Goal: Transaction & Acquisition: Book appointment/travel/reservation

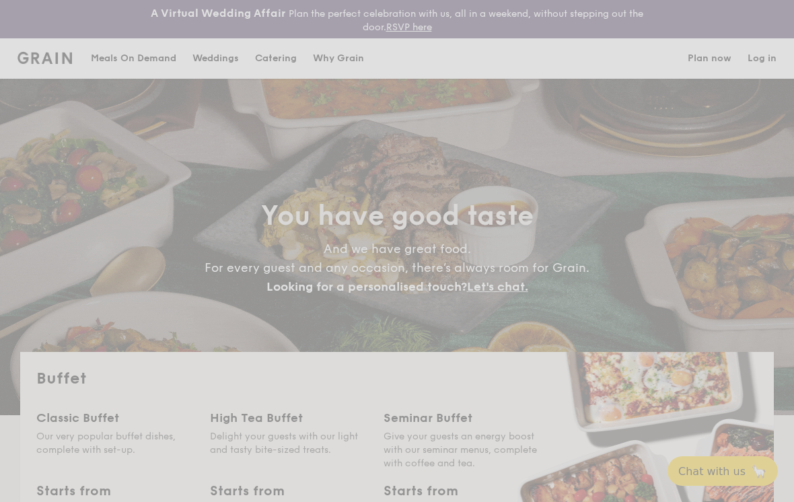
select select
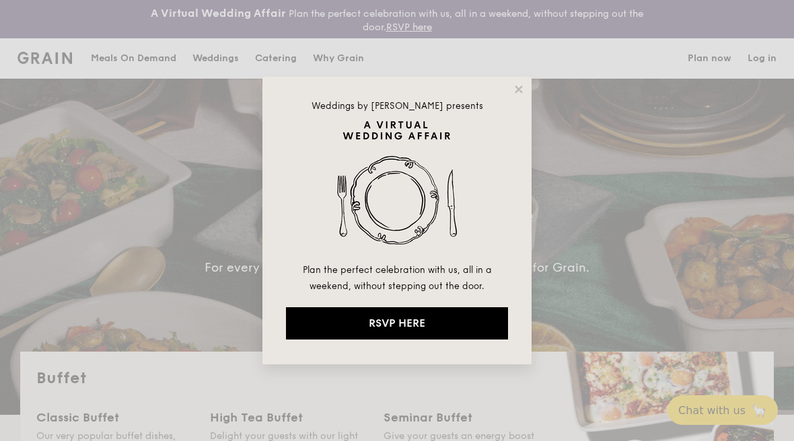
click at [516, 89] on icon at bounding box center [519, 89] width 12 height 12
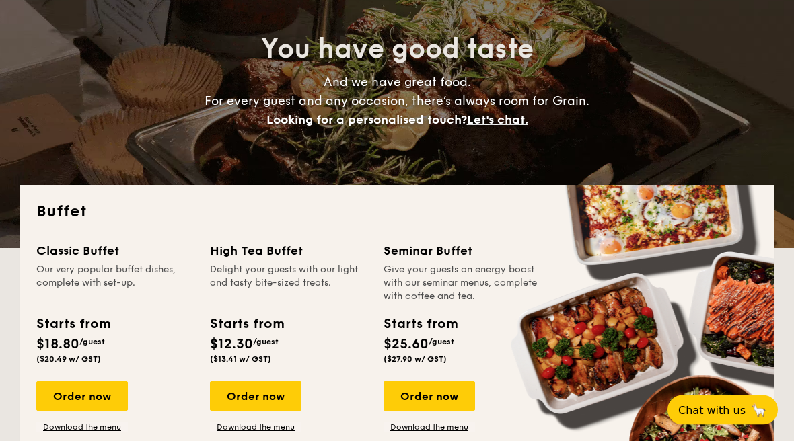
scroll to position [165, 0]
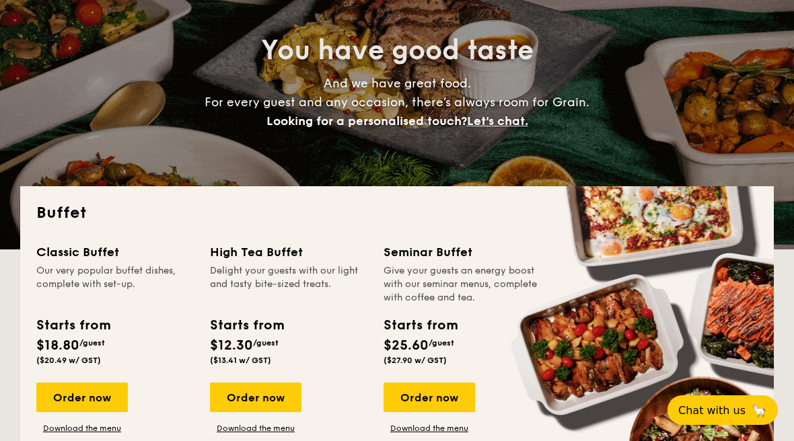
click at [101, 391] on div "Order now" at bounding box center [81, 398] width 91 height 30
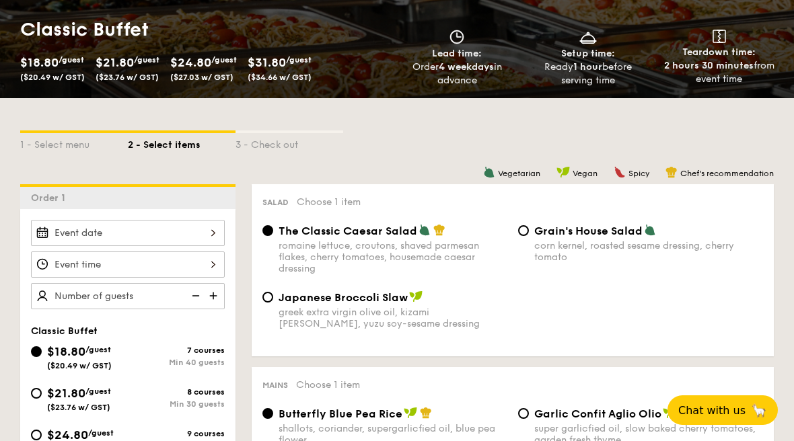
scroll to position [262, 0]
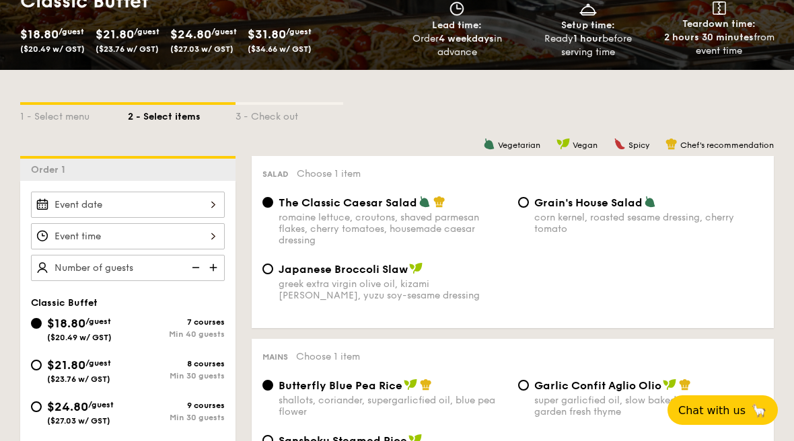
click at [200, 200] on div at bounding box center [128, 205] width 194 height 26
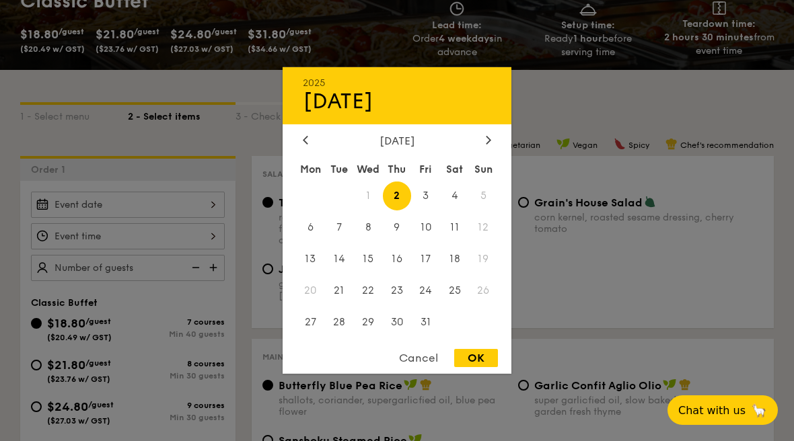
click at [455, 305] on span "25" at bounding box center [454, 290] width 29 height 29
click at [472, 367] on div "OK" at bounding box center [476, 358] width 44 height 18
type input "Oct 25, 2025"
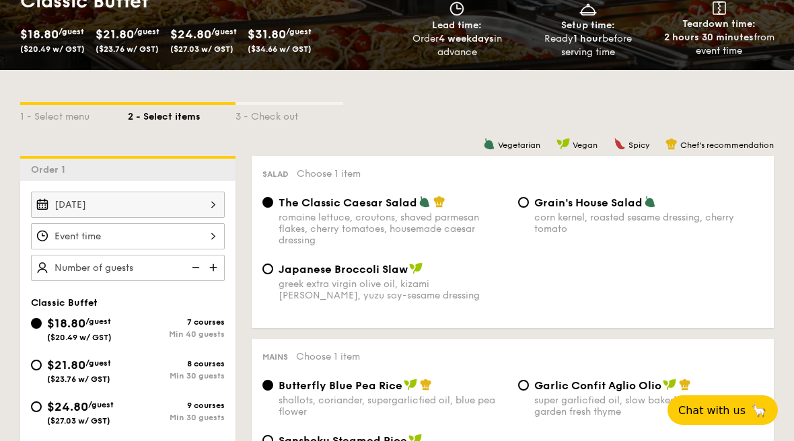
click at [147, 241] on div at bounding box center [128, 236] width 194 height 26
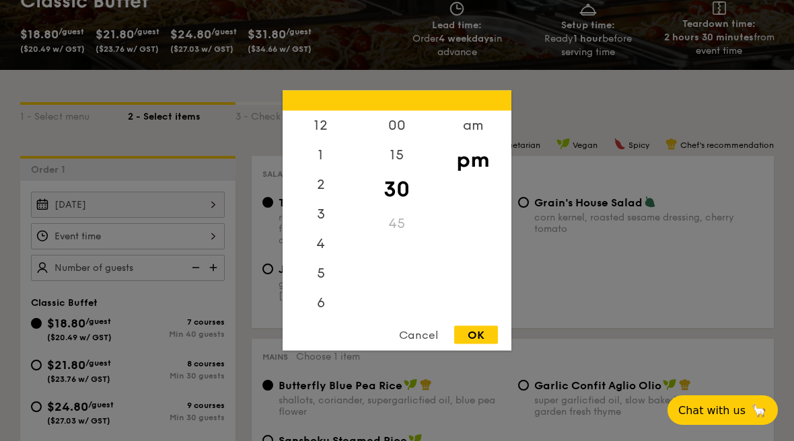
scroll to position [64, 0]
click at [479, 344] on div "OK" at bounding box center [476, 335] width 44 height 18
type input "7:30PM"
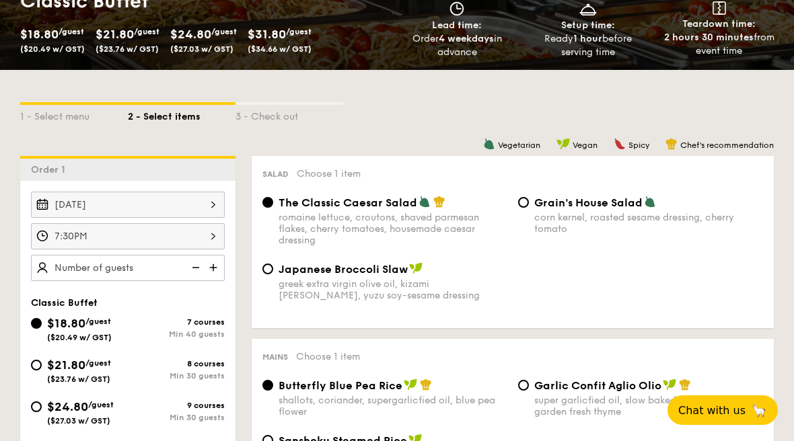
click at [213, 263] on img at bounding box center [214, 268] width 20 height 26
type input "40 guests"
click at [196, 268] on img at bounding box center [194, 268] width 20 height 26
click at [34, 369] on input "$21.80 /guest ($23.76 w/ GST) 8 courses Min 30 guests" at bounding box center [36, 365] width 11 height 11
radio input "true"
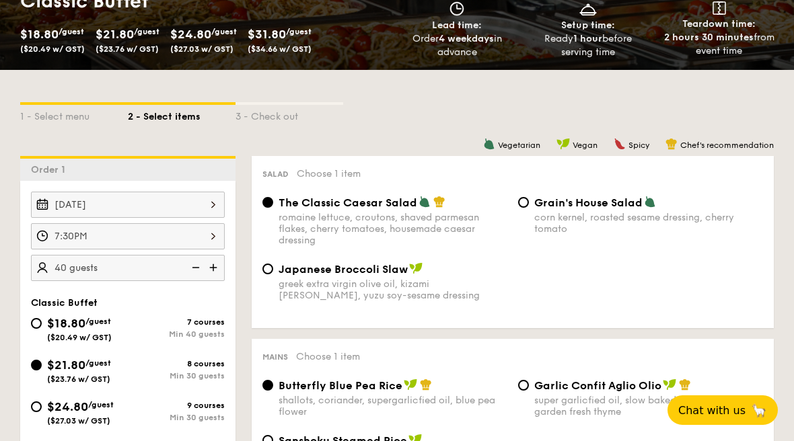
radio input "true"
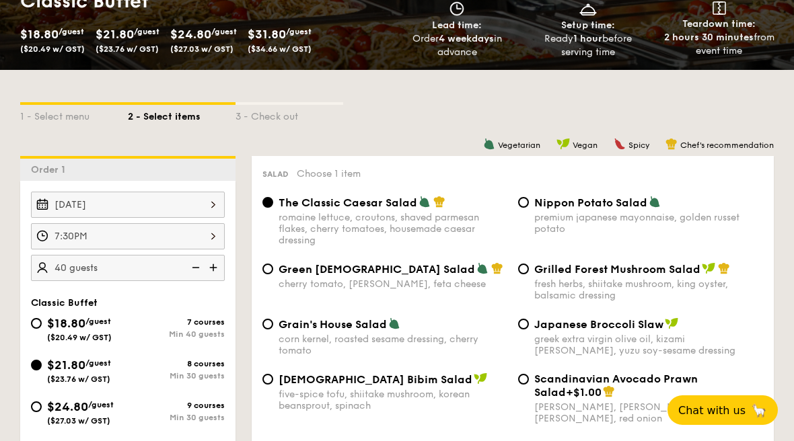
click at [195, 263] on img at bounding box center [194, 268] width 20 height 26
click at [196, 268] on img at bounding box center [194, 268] width 20 height 26
type input "30 guests"
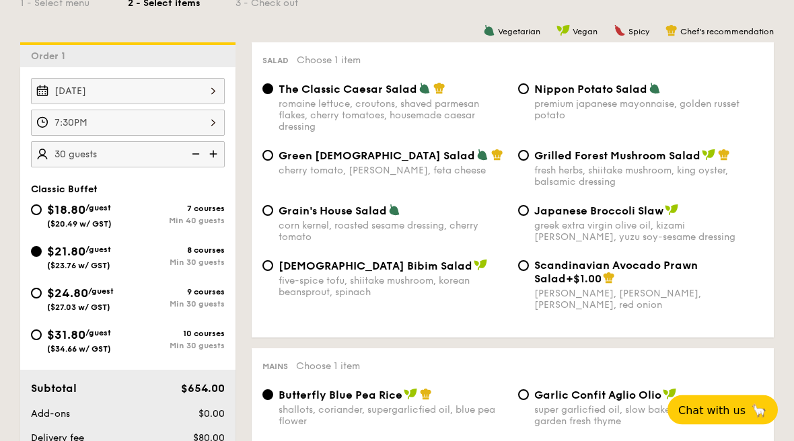
scroll to position [375, 0]
click at [39, 299] on input "$24.80 /guest ($27.03 w/ GST) 9 courses Min 30 guests" at bounding box center [36, 293] width 11 height 11
radio input "true"
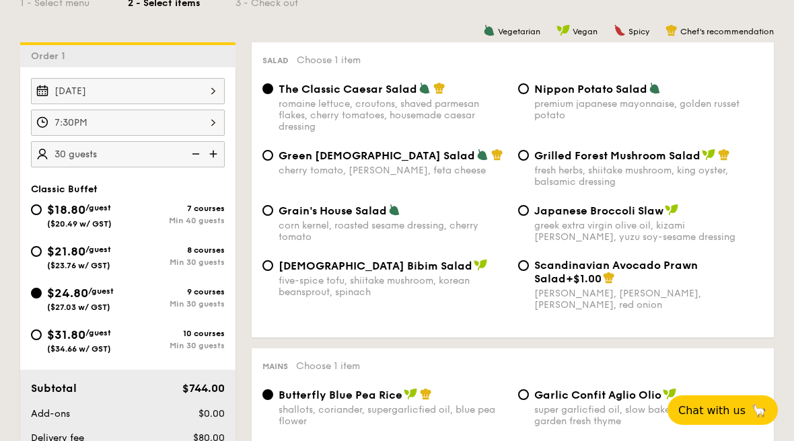
radio input "true"
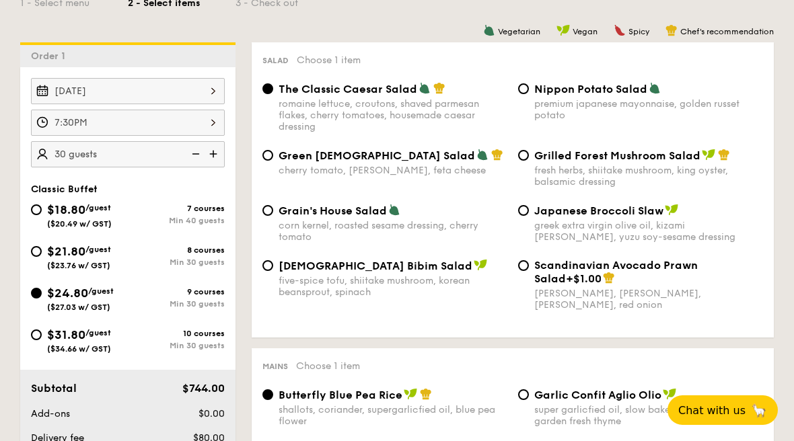
click at [42, 332] on div "$31.80 /guest ($34.66 w/ GST)" at bounding box center [79, 340] width 97 height 28
click at [42, 332] on input "$31.80 /guest ($34.66 w/ GST) 10 courses Min 30 guests" at bounding box center [36, 335] width 11 height 11
radio input "true"
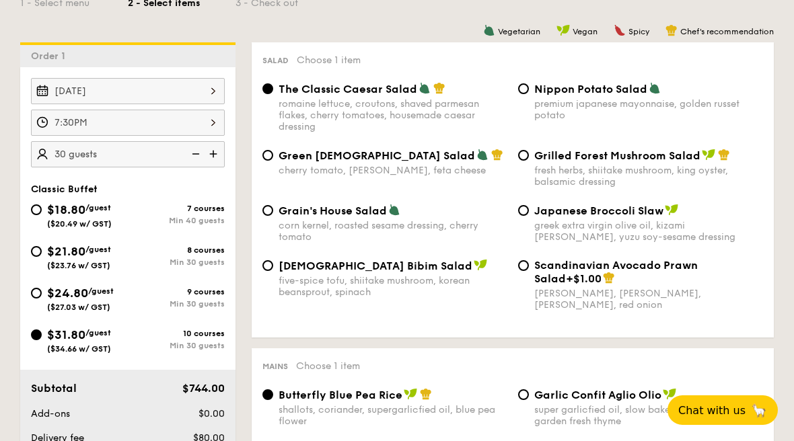
radio input "true"
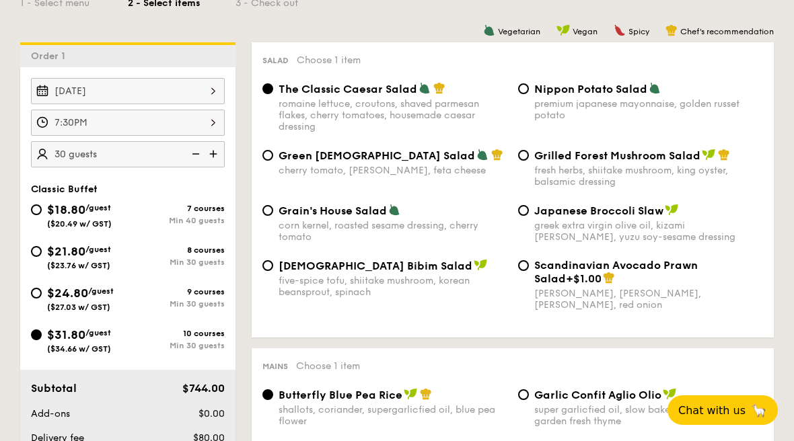
radio input "true"
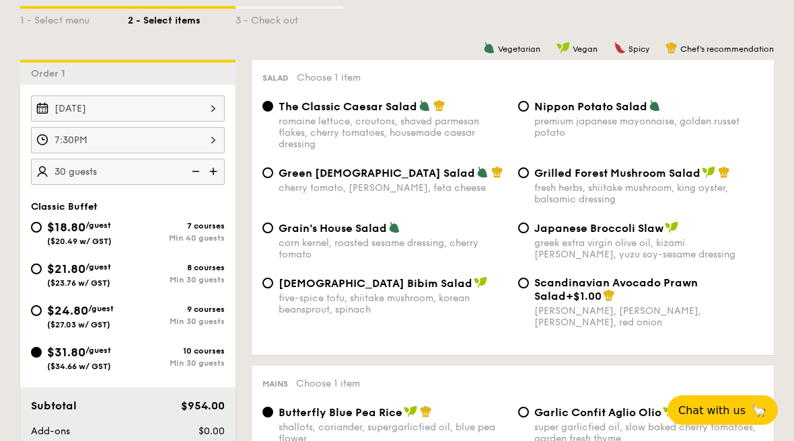
scroll to position [357, 0]
click at [523, 284] on input "Scandinavian Avocado Prawn Salad +$1.00 virgin mary dressing, dijon mustard, ar…" at bounding box center [523, 283] width 11 height 11
radio input "true"
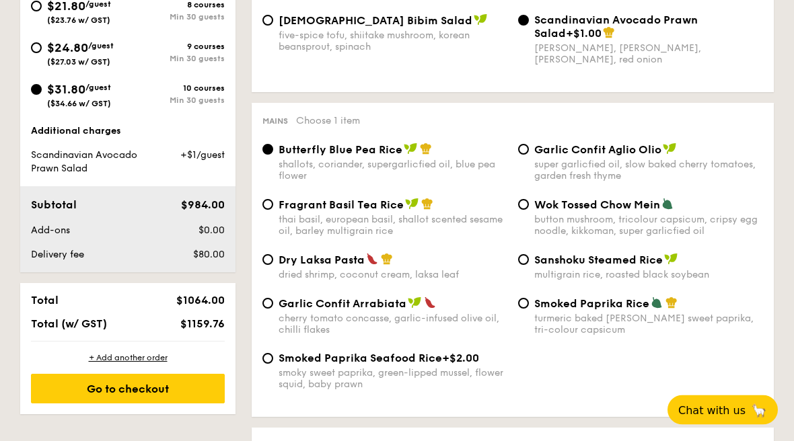
scroll to position [622, 0]
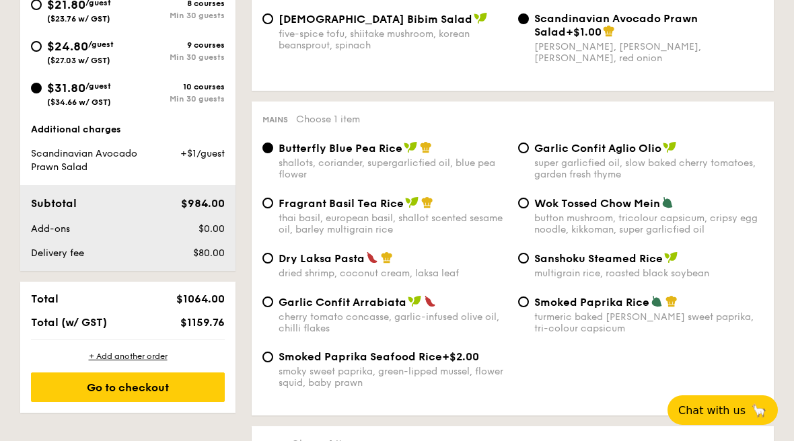
click at [270, 264] on input "Dry Laksa Pasta dried shrimp, coconut cream, laksa leaf" at bounding box center [267, 258] width 11 height 11
radio input "true"
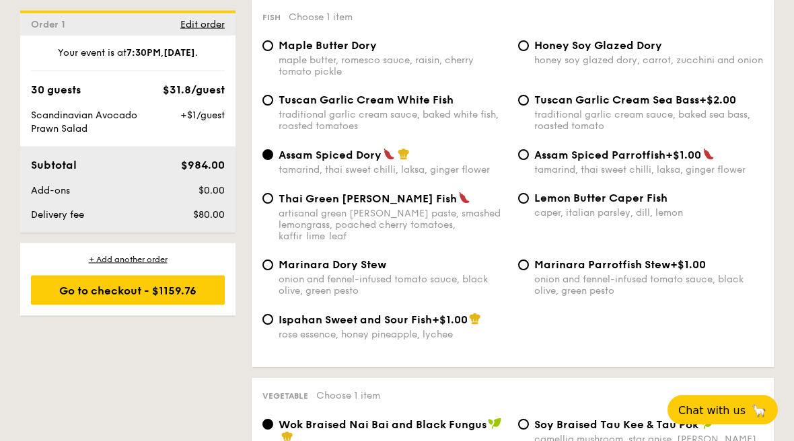
scroll to position [1410, 0]
click at [513, 113] on div "Tuscan Garlic Cream Sea Bass +$2.00 traditional garlic cream sauce, baked sea b…" at bounding box center [641, 112] width 256 height 38
click at [527, 106] on input "Tuscan Garlic Cream Sea Bass +$2.00 traditional garlic cream sauce, baked sea b…" at bounding box center [523, 100] width 11 height 11
radio input "true"
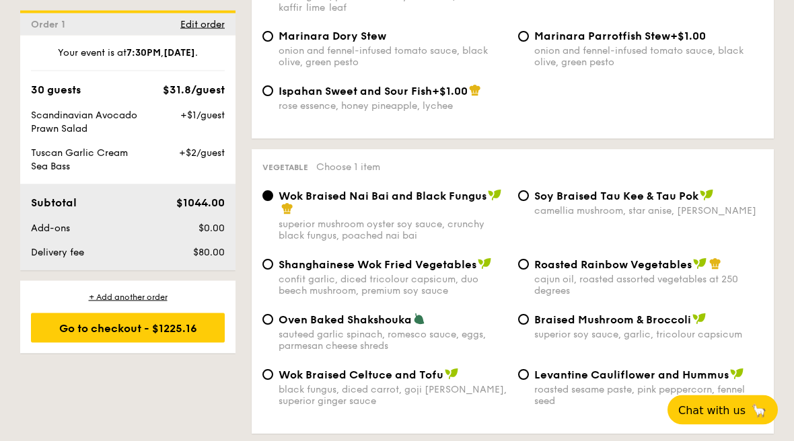
scroll to position [1640, 0]
click at [515, 257] on div "Wok Braised Nai Bai and Black Fungus superior mushroom oyster soy sauce, crunch…" at bounding box center [512, 222] width 511 height 69
click at [526, 269] on input "Roasted Rainbow Vegetables cajun oil, roasted assorted vegetables at 250 degrees" at bounding box center [523, 263] width 11 height 11
radio input "true"
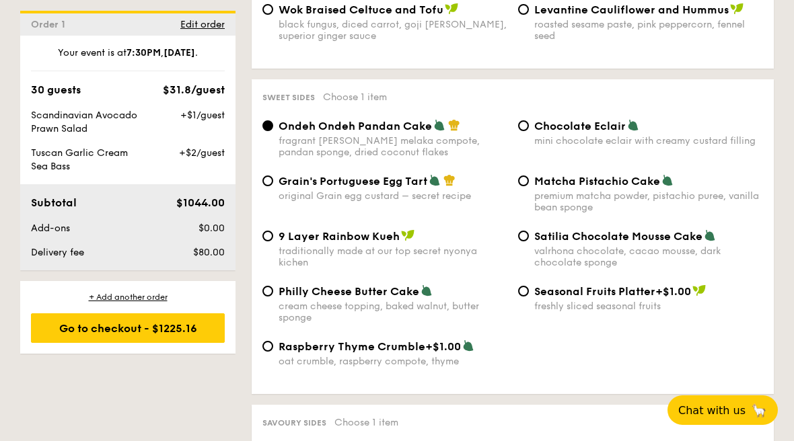
scroll to position [2023, 0]
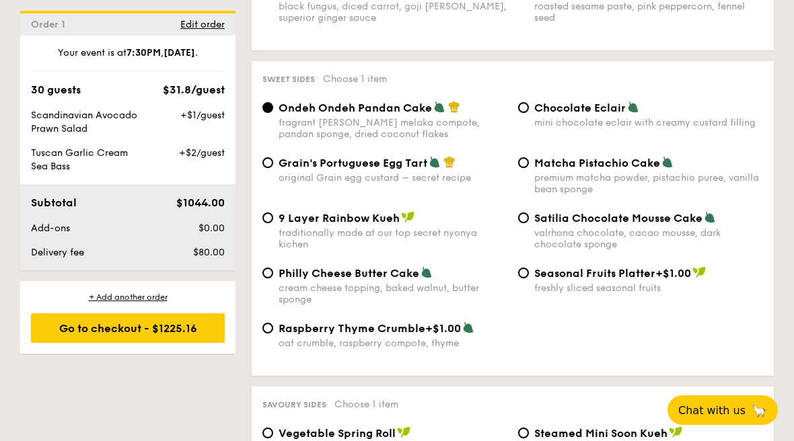
click at [542, 114] on span "Chocolate Eclair" at bounding box center [579, 108] width 91 height 13
click at [529, 113] on input "Chocolate Eclair mini chocolate eclair with creamy custard filling" at bounding box center [523, 107] width 11 height 11
radio input "true"
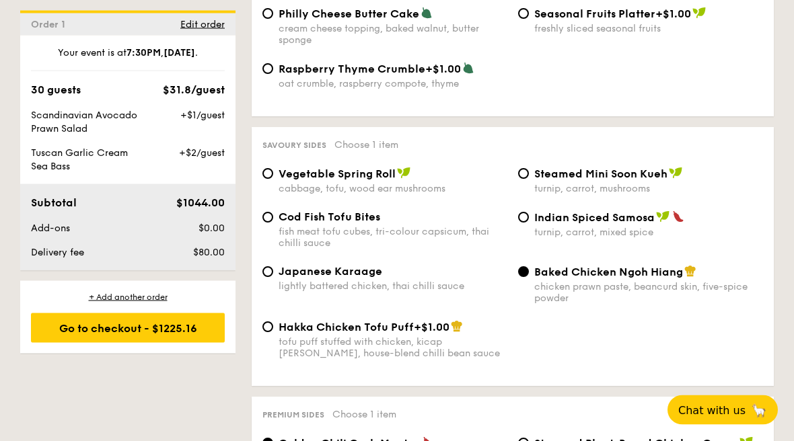
scroll to position [2284, 0]
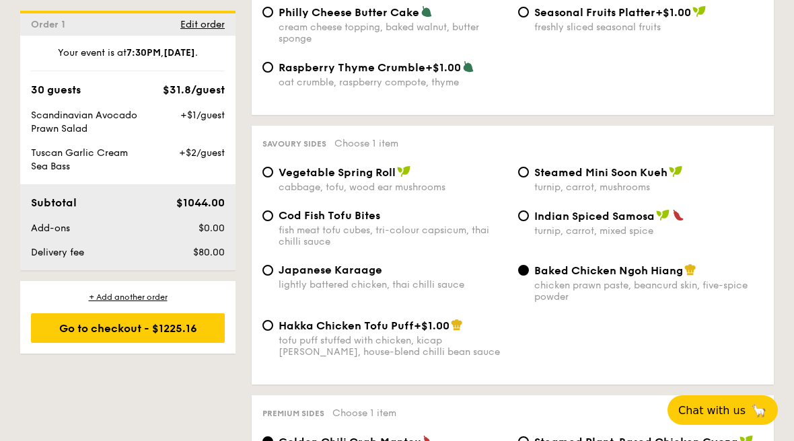
click at [527, 221] on input "Indian Spiced Samosa turnip, carrot, mixed spice" at bounding box center [523, 216] width 11 height 11
radio input "true"
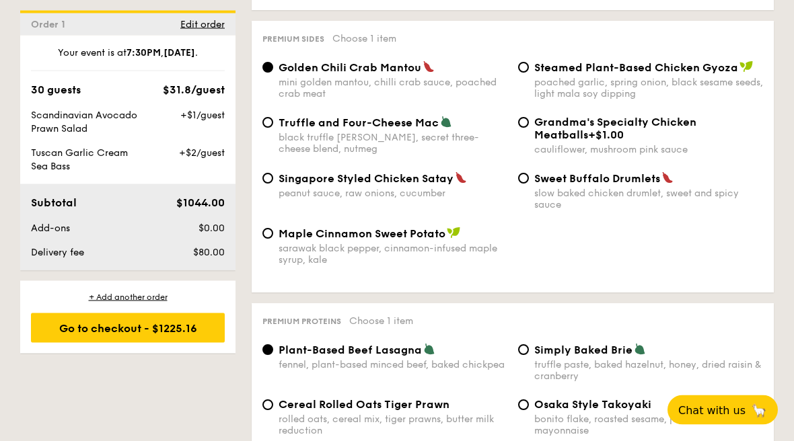
scroll to position [2658, 0]
click at [271, 199] on div "Singapore Styled Chicken Satay peanut sauce, raw onions, cucumber" at bounding box center [385, 186] width 256 height 28
click at [270, 184] on input "Singapore Styled Chicken Satay peanut sauce, raw onions, cucumber" at bounding box center [267, 178] width 11 height 11
radio input "true"
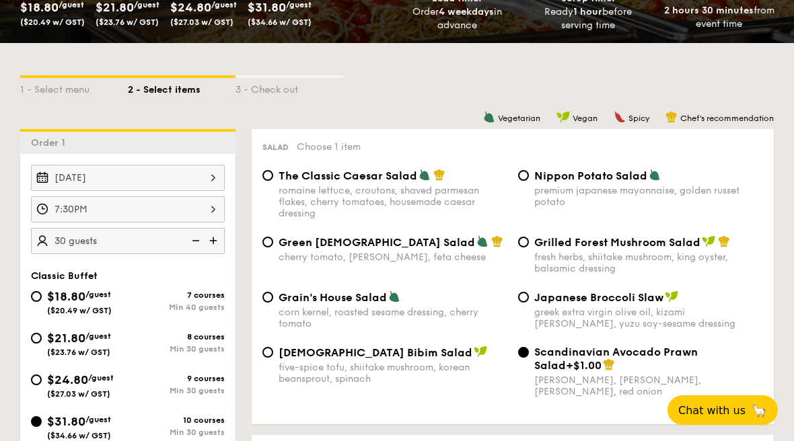
scroll to position [288, 0]
click at [35, 340] on input "$21.80 /guest ($23.76 w/ GST) 8 courses Min 30 guests" at bounding box center [36, 339] width 11 height 11
radio input "true"
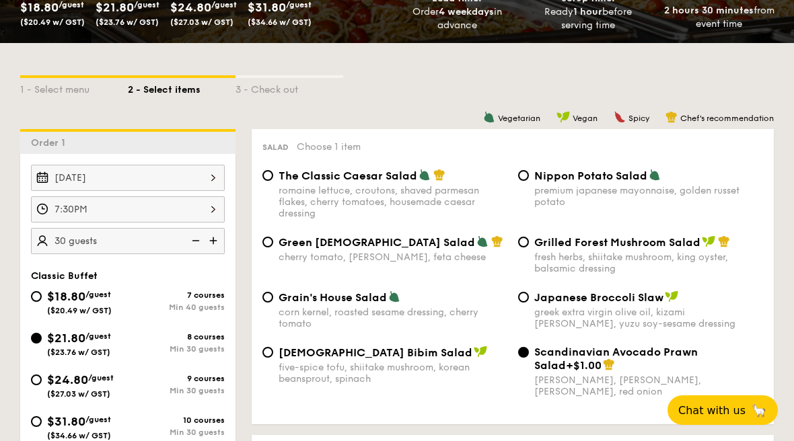
radio input "true"
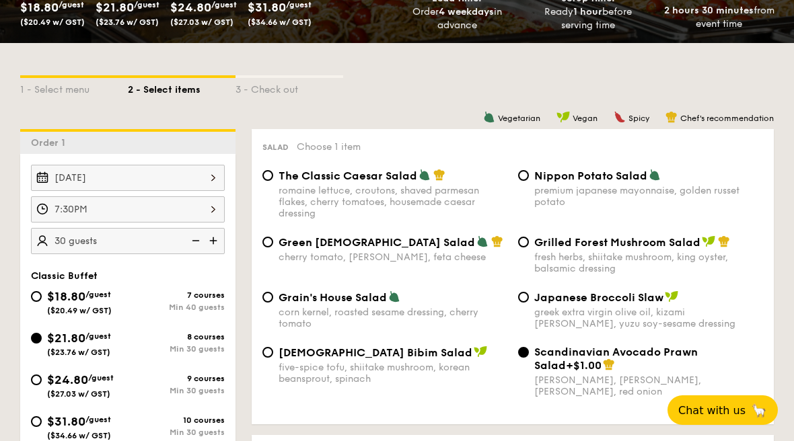
radio input "true"
click at [518, 358] on input "Scandinavian Avocado Prawn Salad +$1.00 virgin mary dressing, dijon mustard, ar…" at bounding box center [523, 352] width 11 height 11
radio input "true"
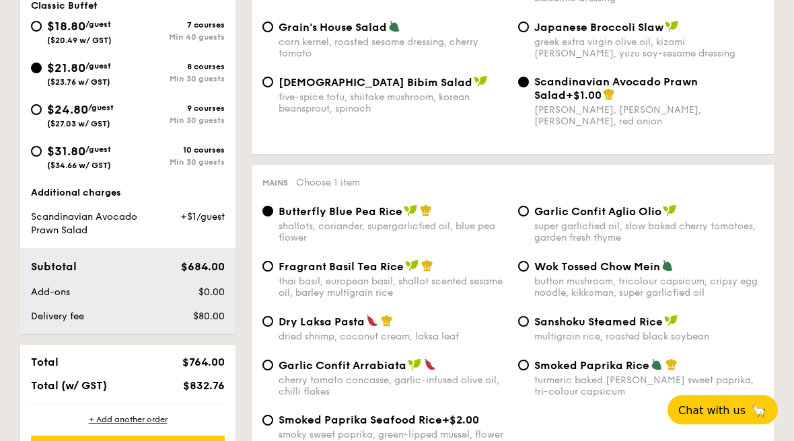
scroll to position [559, 0]
click at [278, 328] on span "Dry Laksa Pasta" at bounding box center [321, 321] width 86 height 13
click at [273, 327] on input "Dry Laksa Pasta dried shrimp, coconut cream, laksa leaf" at bounding box center [267, 321] width 11 height 11
radio input "true"
click at [272, 371] on input "Garlic Confit Arrabiata cherry tomato concasse, garlic-infused olive oil, chill…" at bounding box center [267, 365] width 11 height 11
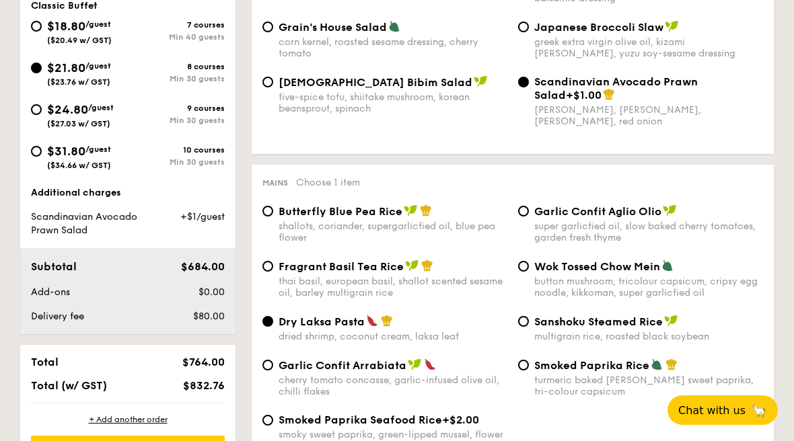
radio input "true"
click at [525, 217] on input "Garlic Confit Aglio Olio super garlicfied oil, slow baked cherry tomatoes, gard…" at bounding box center [523, 211] width 11 height 11
radio input "true"
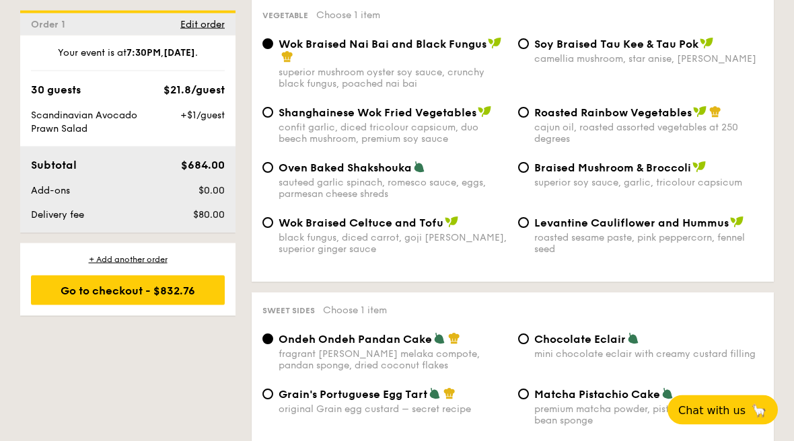
scroll to position [1809, 0]
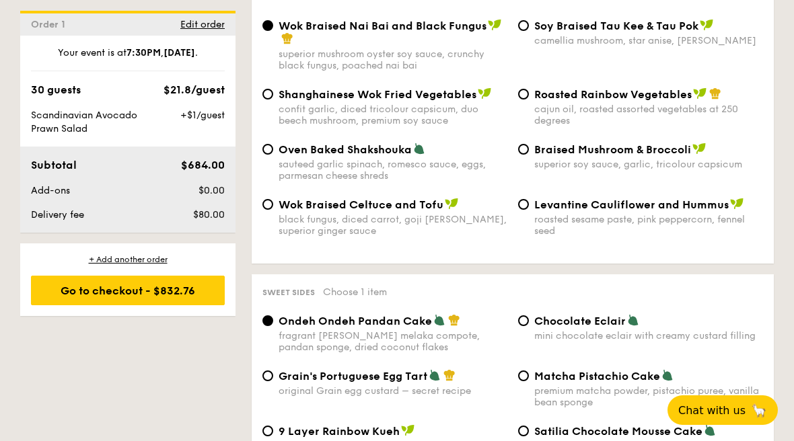
click at [525, 100] on input "Roasted Rainbow Vegetables cajun oil, roasted assorted vegetables at 250 degrees" at bounding box center [523, 94] width 11 height 11
radio input "true"
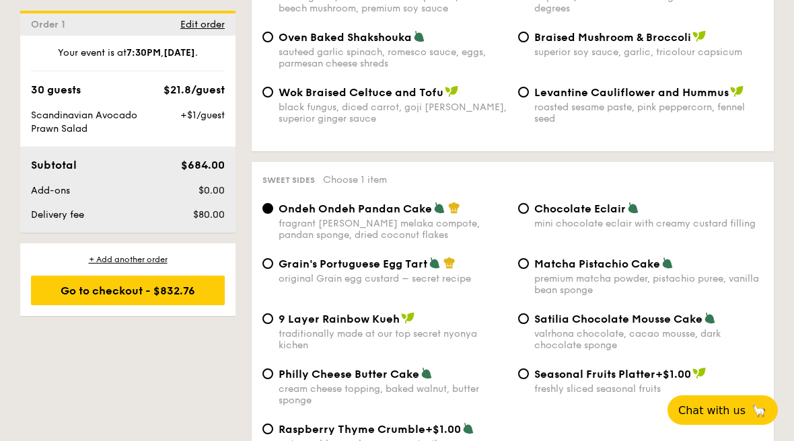
scroll to position [1922, 0]
click at [528, 214] on input "Chocolate Eclair mini chocolate eclair with creamy custard filling" at bounding box center [523, 208] width 11 height 11
radio input "true"
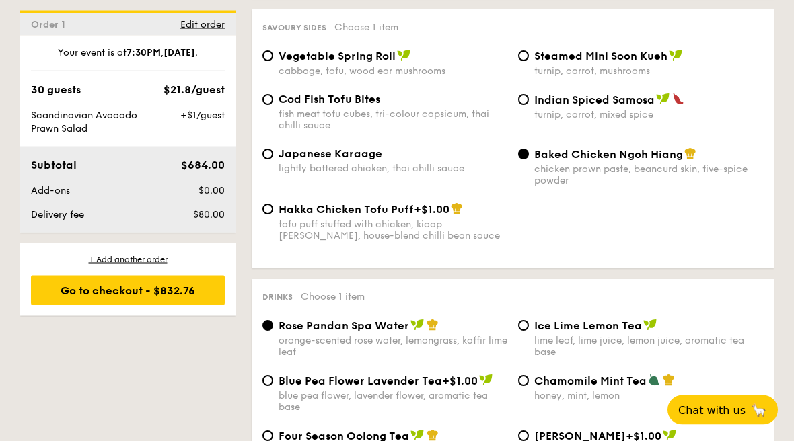
scroll to position [2400, 0]
click at [526, 105] on input "Indian Spiced Samosa turnip, carrot, mixed spice" at bounding box center [523, 99] width 11 height 11
radio input "true"
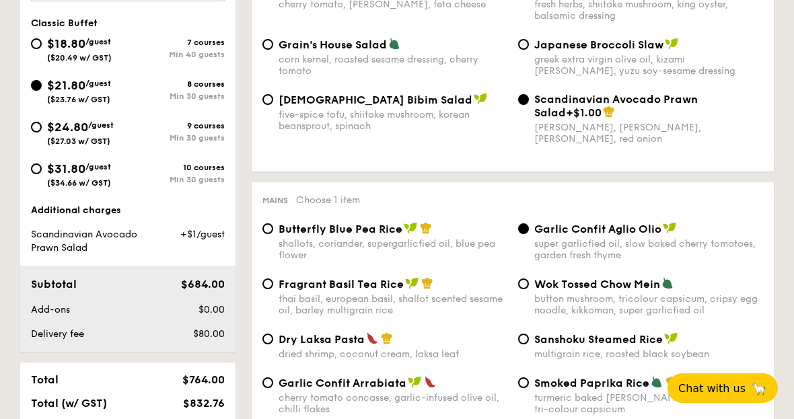
scroll to position [541, 0]
click at [34, 127] on input "$24.80 /guest ($27.03 w/ GST) 9 courses Min 30 guests" at bounding box center [36, 127] width 11 height 11
radio input "true"
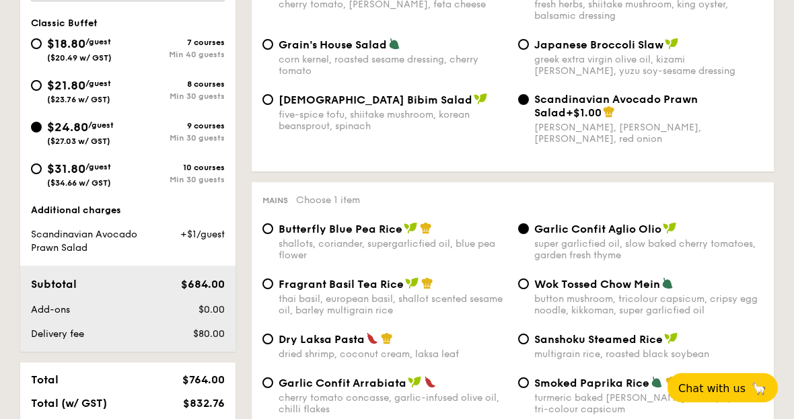
radio input "true"
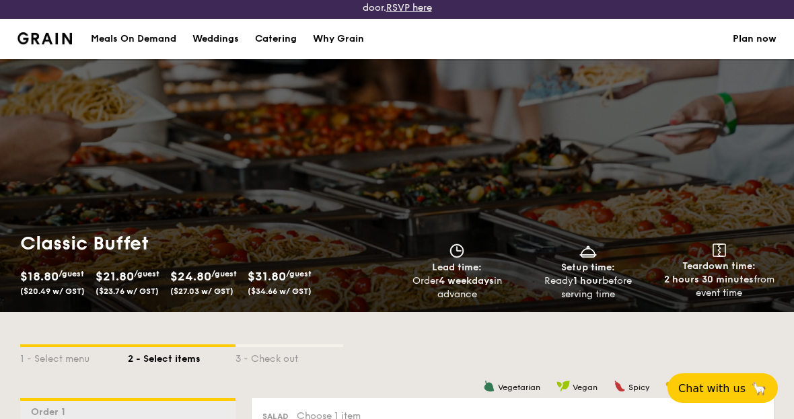
scroll to position [0, 0]
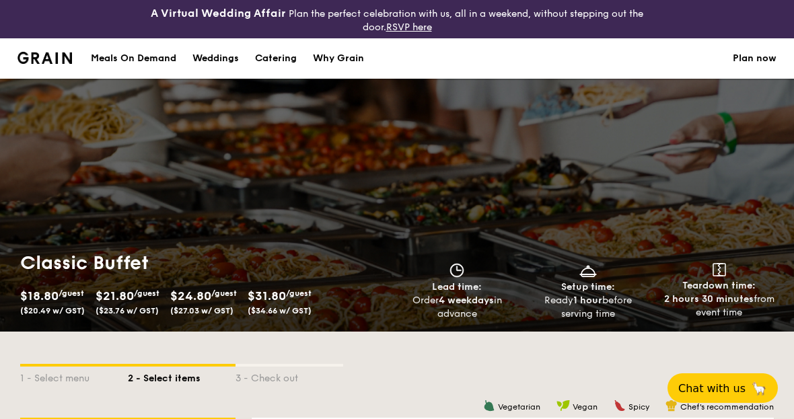
click at [272, 63] on div "Catering" at bounding box center [276, 58] width 42 height 40
select select
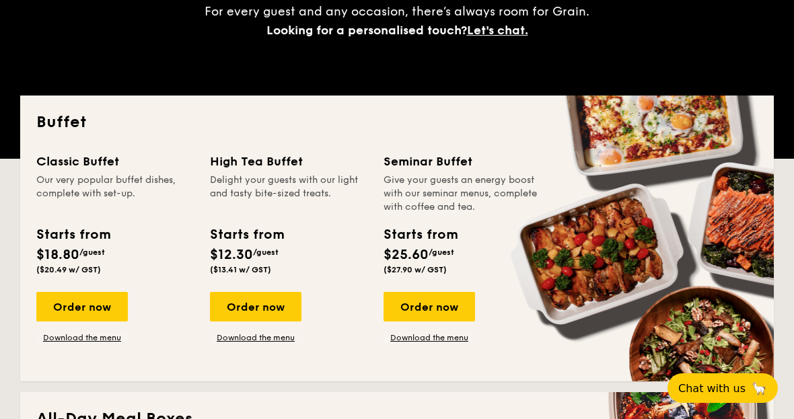
scroll to position [256, 0]
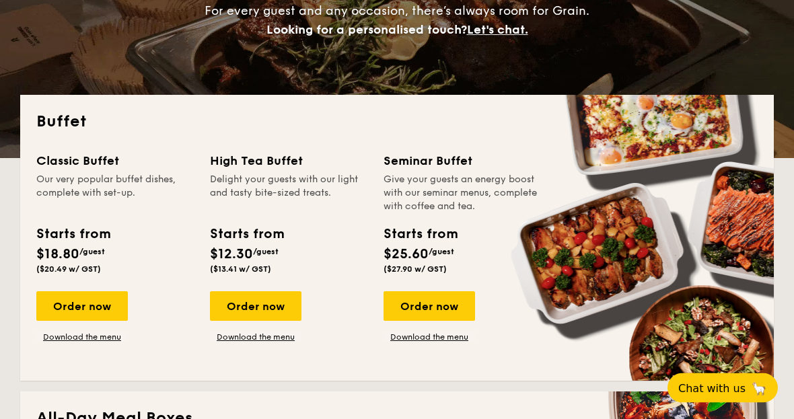
click at [435, 170] on div "Seminar Buffet" at bounding box center [461, 161] width 157 height 19
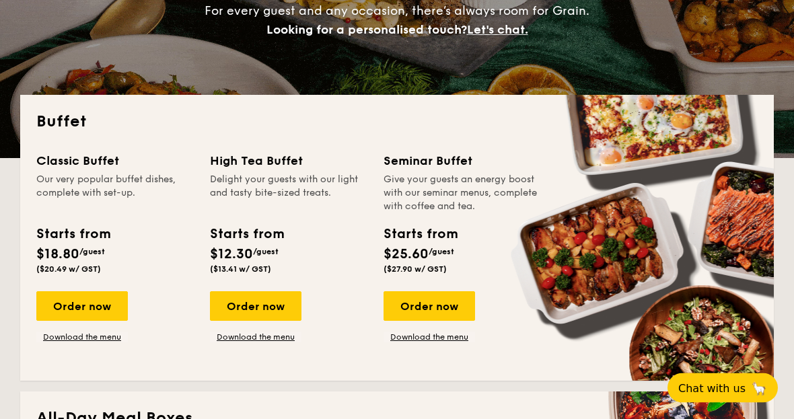
click at [455, 310] on div "Order now" at bounding box center [428, 307] width 91 height 30
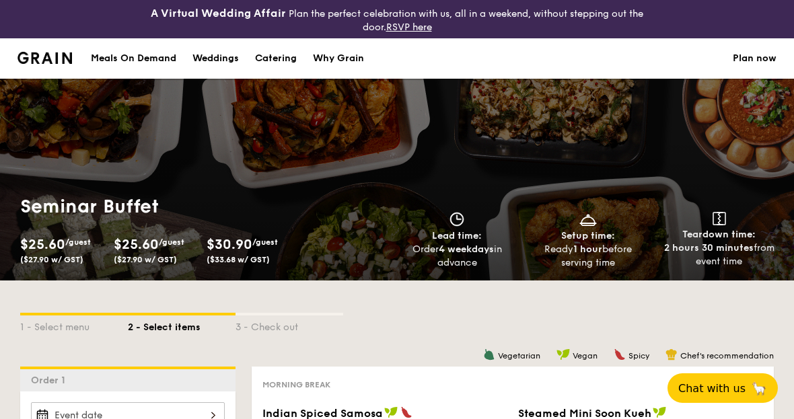
select select
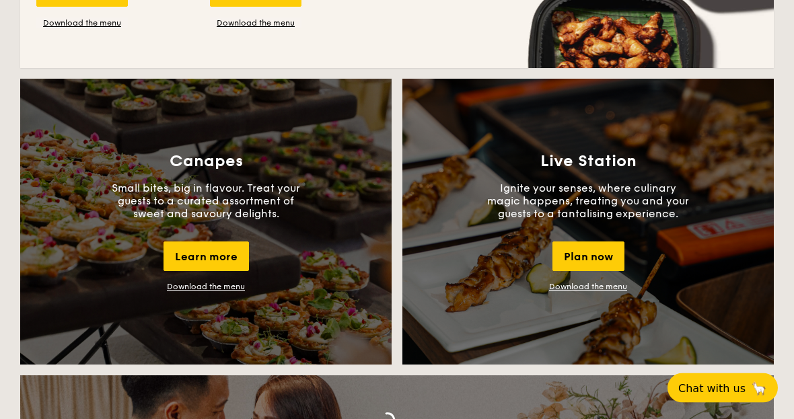
scroll to position [1166, 0]
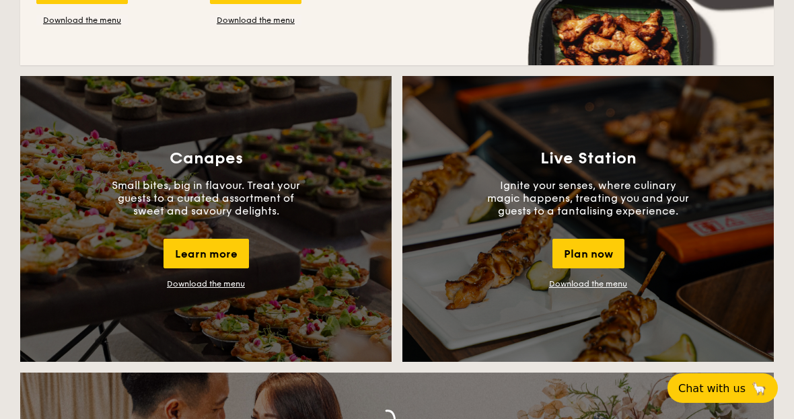
click at [193, 243] on div "Learn more" at bounding box center [205, 254] width 85 height 30
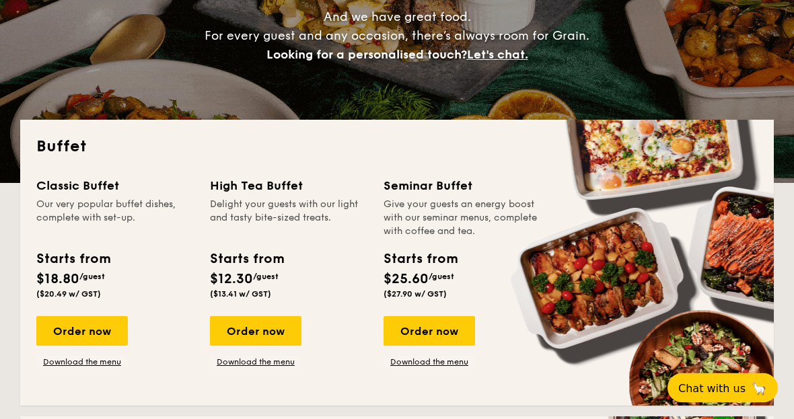
scroll to position [234, 0]
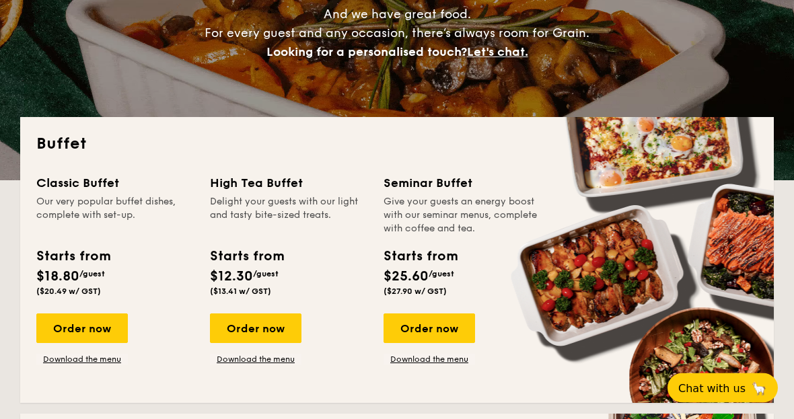
click at [83, 326] on div "Order now" at bounding box center [81, 329] width 91 height 30
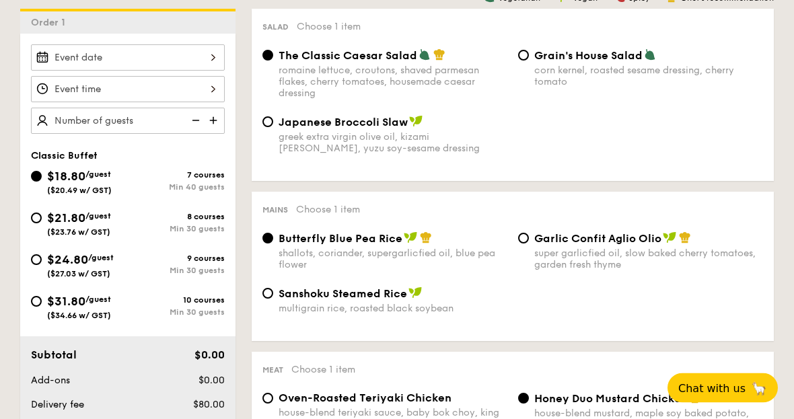
scroll to position [409, 0]
click at [39, 219] on input "$21.80 /guest ($23.76 w/ GST) 8 courses Min 30 guests" at bounding box center [36, 218] width 11 height 11
radio input "true"
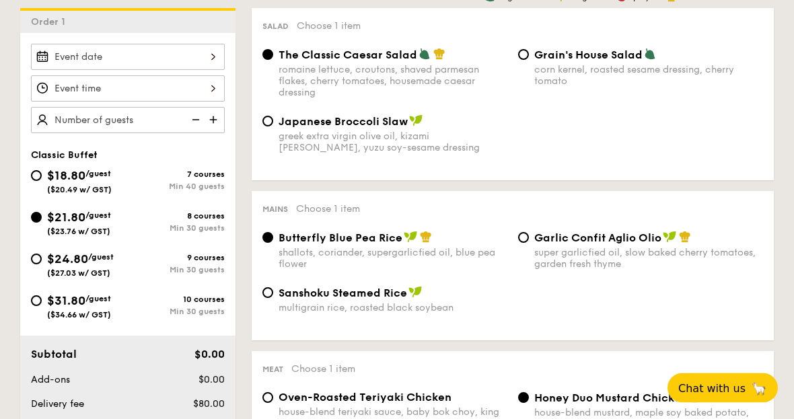
radio input "true"
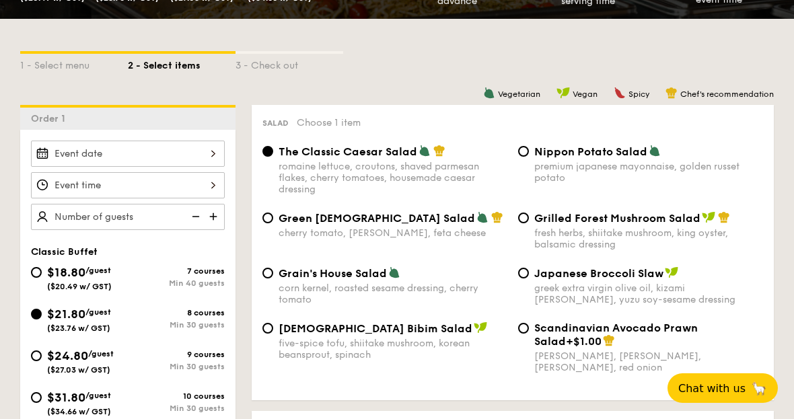
scroll to position [312, 0]
click at [519, 334] on input "Scandinavian Avocado Prawn Salad +$1.00 virgin mary dressing, dijon mustard, ar…" at bounding box center [523, 329] width 11 height 11
radio input "true"
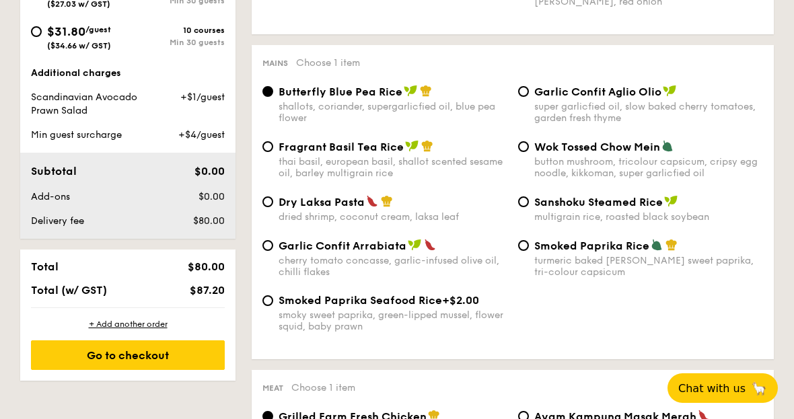
scroll to position [679, 0]
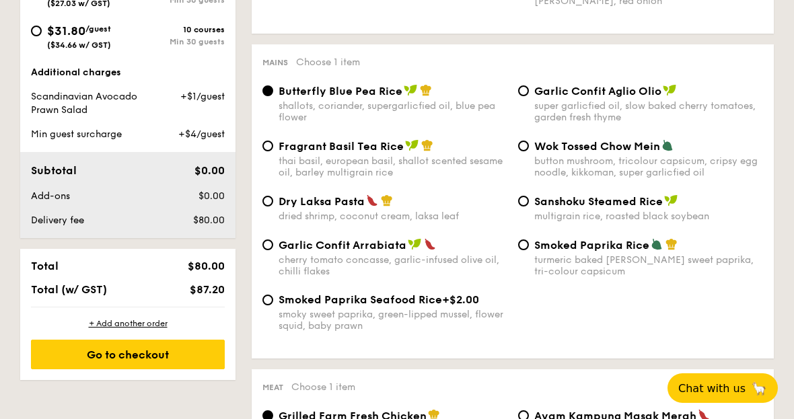
click at [527, 96] on input "Garlic Confit Aglio Olio super garlicfied oil, slow baked cherry tomatoes, gard…" at bounding box center [523, 90] width 11 height 11
radio input "true"
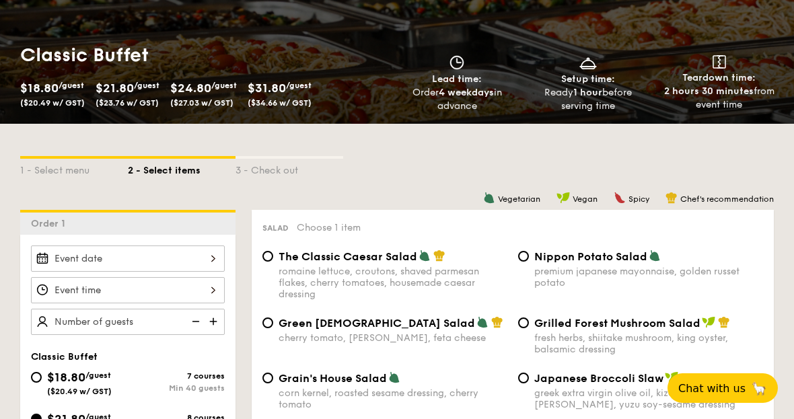
scroll to position [189, 0]
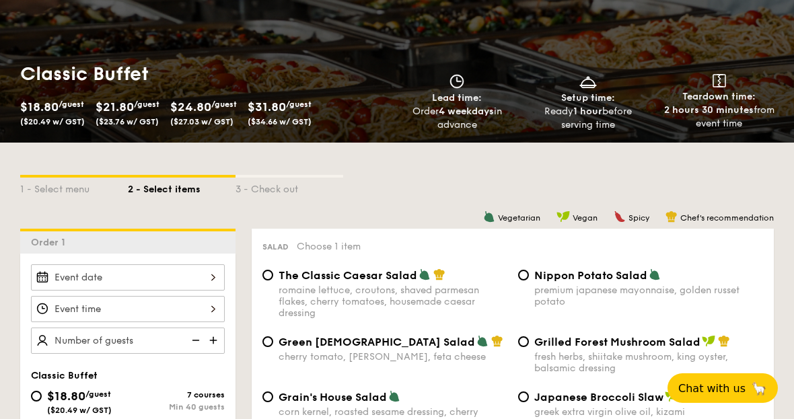
click at [75, 276] on div at bounding box center [128, 277] width 194 height 26
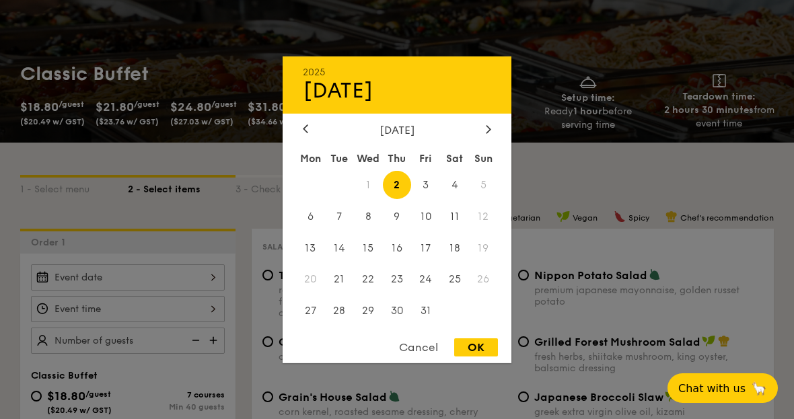
click at [451, 294] on span "25" at bounding box center [454, 279] width 29 height 29
click at [468, 356] on div "OK" at bounding box center [476, 347] width 44 height 18
type input "Oct 25, 2025"
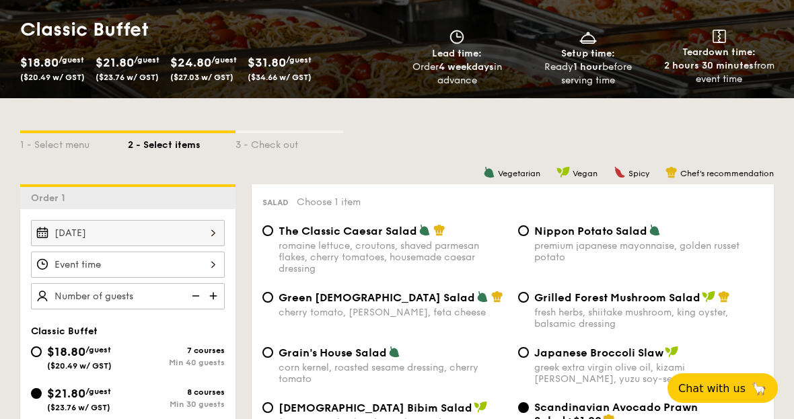
scroll to position [231, 0]
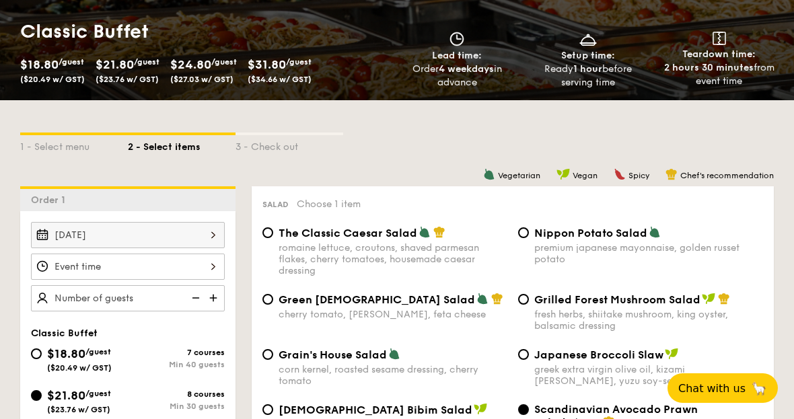
click at [83, 266] on div at bounding box center [128, 267] width 194 height 26
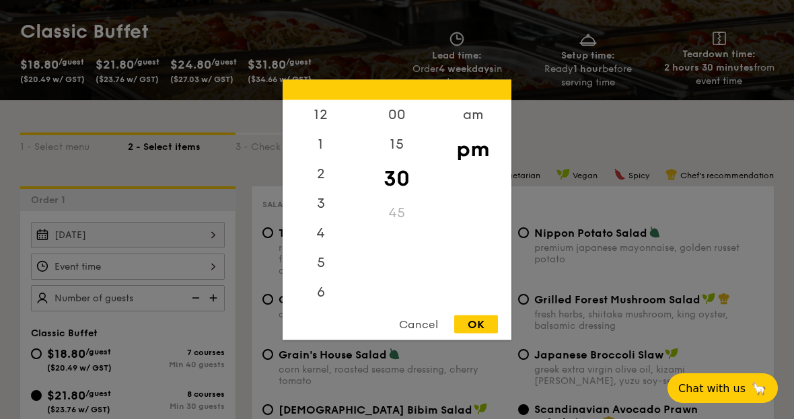
scroll to position [64, 0]
click at [473, 333] on div "OK" at bounding box center [476, 324] width 44 height 18
type input "7:30PM"
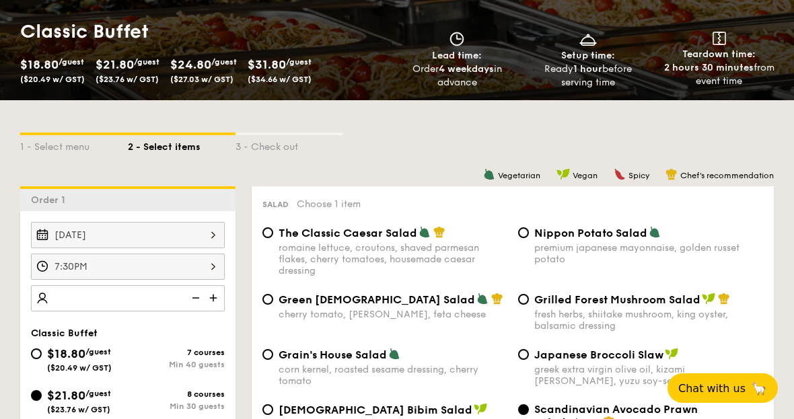
scroll to position [231, 0]
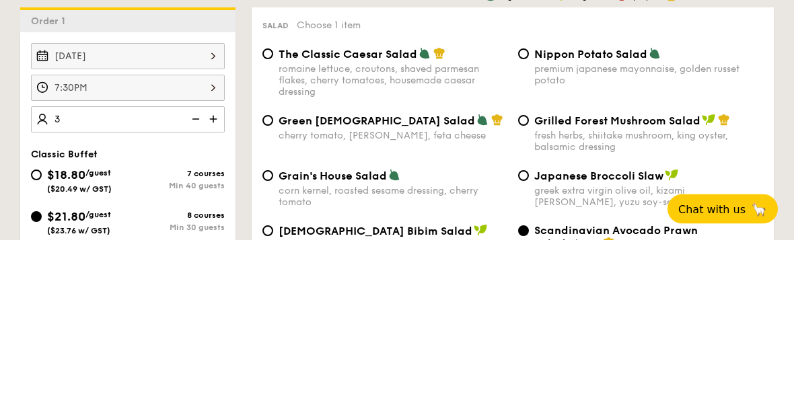
type input "30"
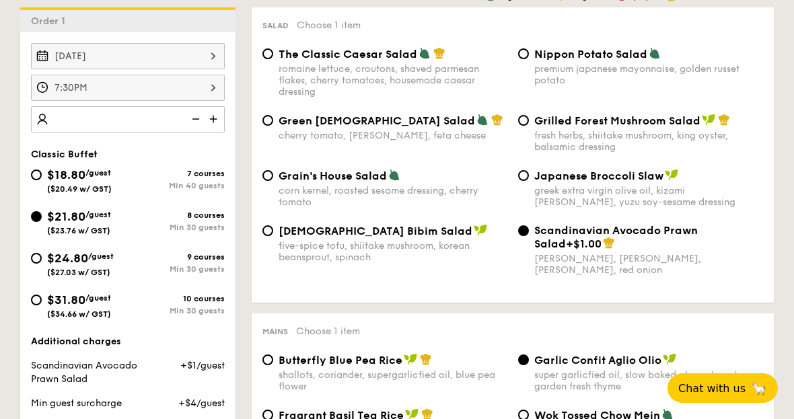
click at [155, 122] on input "number" at bounding box center [128, 119] width 194 height 26
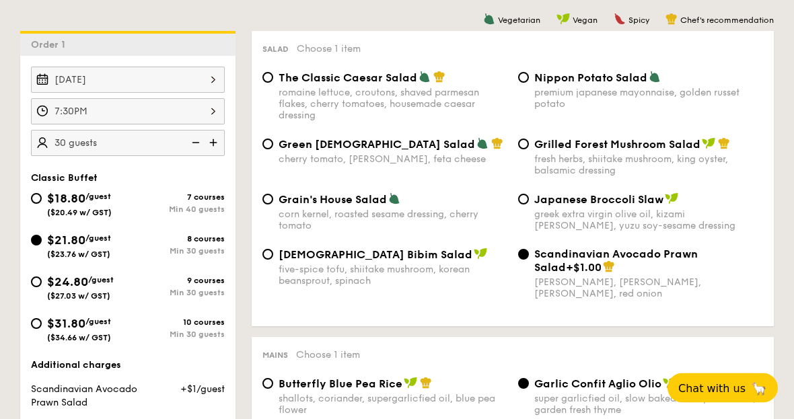
scroll to position [380, 0]
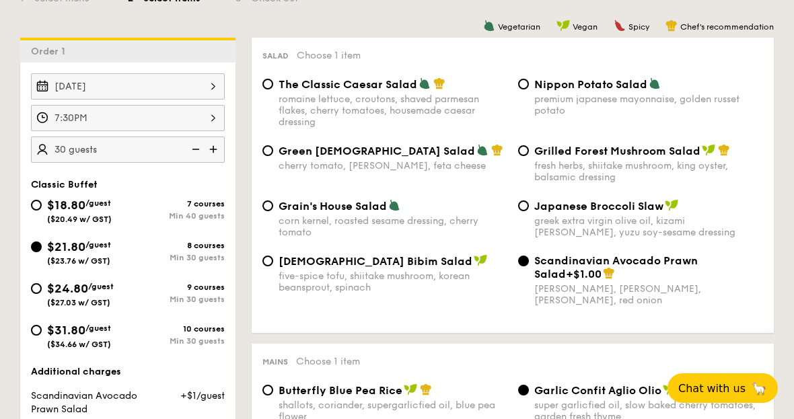
type input "30"
click at [523, 89] on input "Nippon Potato Salad premium japanese mayonnaise, golden russet potato" at bounding box center [523, 84] width 11 height 11
radio input "true"
type input "30 guests"
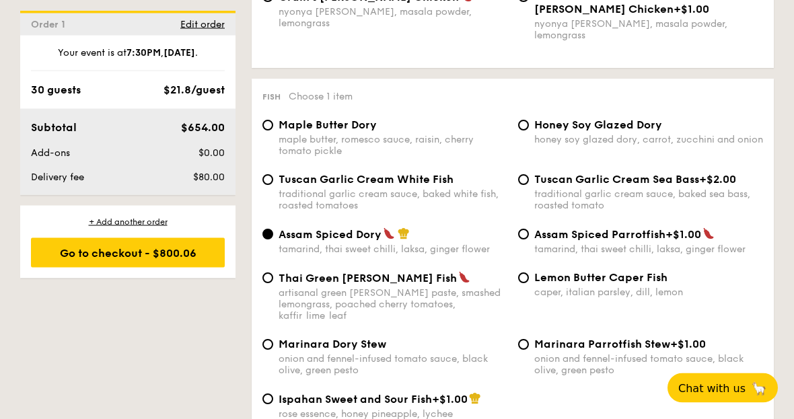
scroll to position [1321, 0]
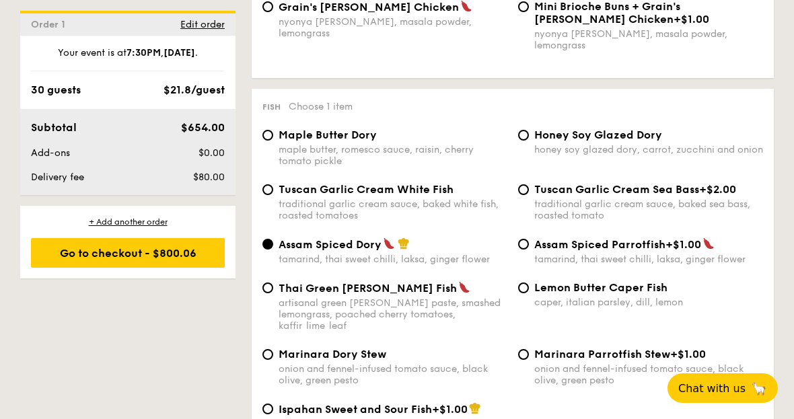
click at [524, 141] on div "Fish Choose 1 item Maple Butter Dory maple butter, romesco sauce, raisin, cherr…" at bounding box center [513, 273] width 522 height 368
click at [517, 151] on div "Honey Soy Glazed Dory honey soy glazed dory, carrot, zucchini and onion" at bounding box center [641, 141] width 256 height 27
click at [524, 141] on input "Honey Soy Glazed Dory honey soy glazed dory, carrot, zucchini and onion" at bounding box center [523, 135] width 11 height 11
radio input "true"
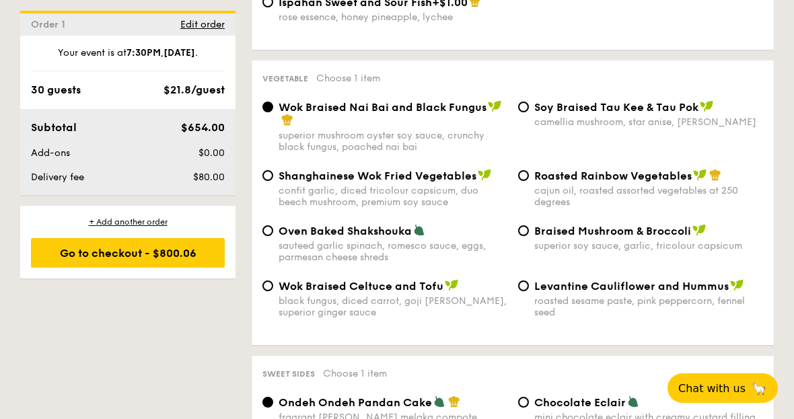
scroll to position [1727, 0]
click at [535, 184] on span "Roasted Rainbow Vegetables" at bounding box center [612, 177] width 157 height 13
click at [529, 182] on input "Roasted Rainbow Vegetables cajun oil, roasted assorted vegetables at 250 degrees" at bounding box center [523, 177] width 11 height 11
radio input "true"
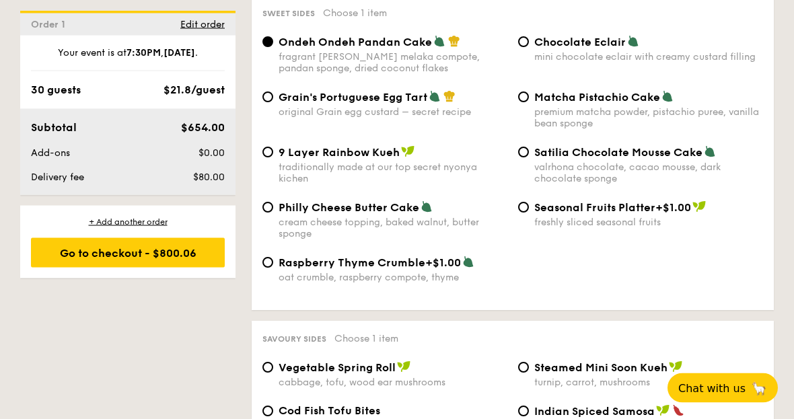
scroll to position [2090, 0]
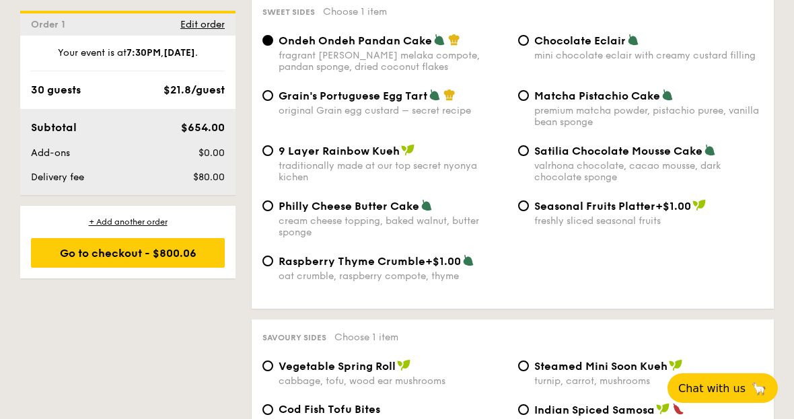
click at [527, 46] on input "Chocolate Eclair mini chocolate eclair with creamy custard filling" at bounding box center [523, 40] width 11 height 11
radio input "true"
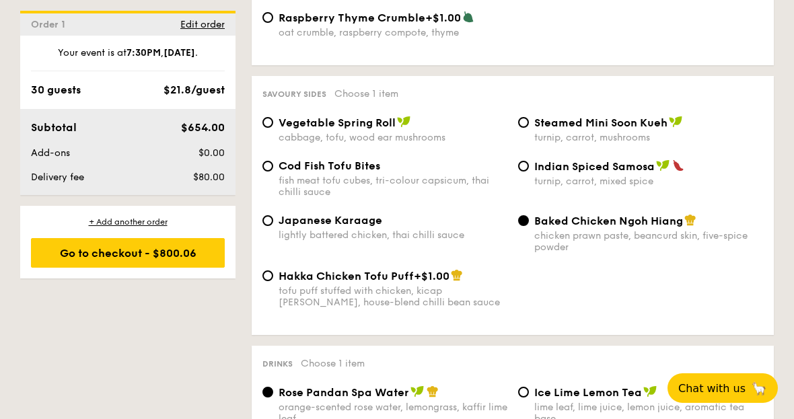
scroll to position [2309, 0]
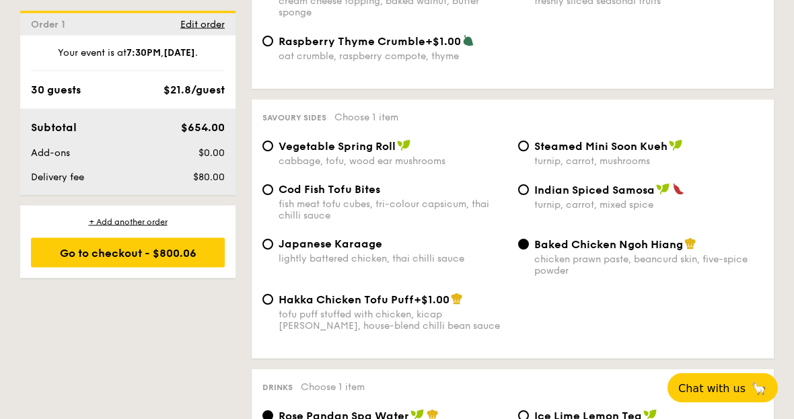
click at [527, 196] on input "Indian Spiced Samosa turnip, carrot, mixed spice" at bounding box center [523, 190] width 11 height 11
radio input "true"
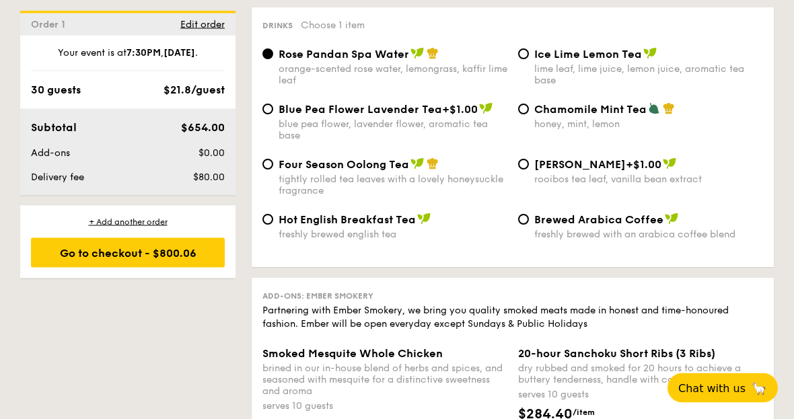
scroll to position [2671, 0]
click at [266, 170] on input "Four Season Oolong Tea tightly rolled tea leaves with a lovely honeysuckle frag…" at bounding box center [267, 164] width 11 height 11
radio input "true"
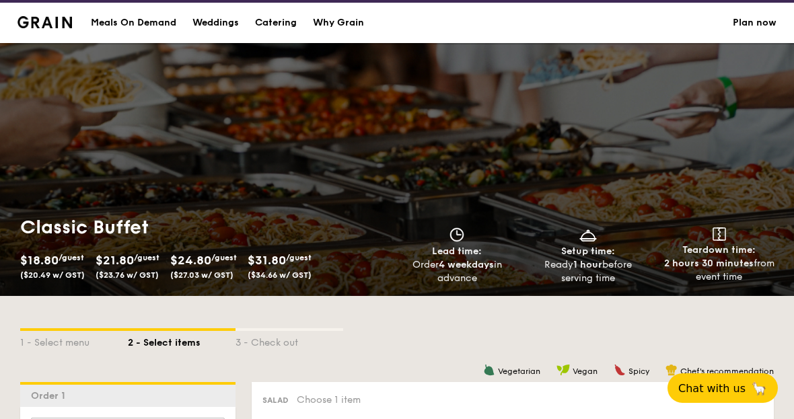
scroll to position [0, 0]
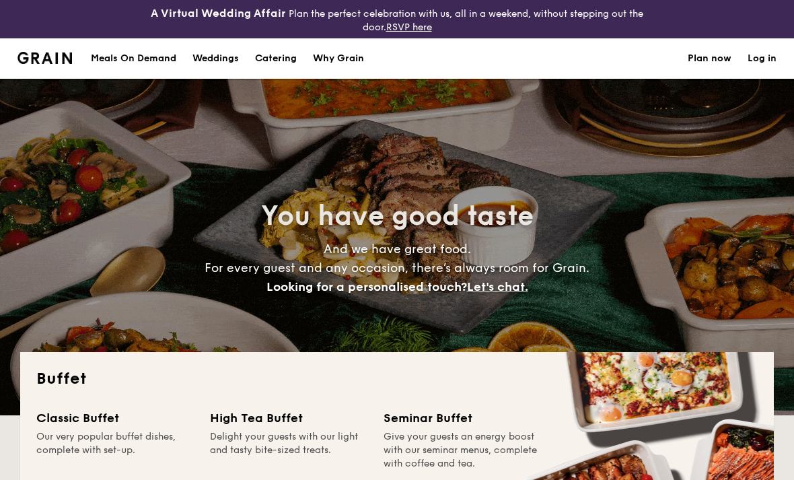
select select
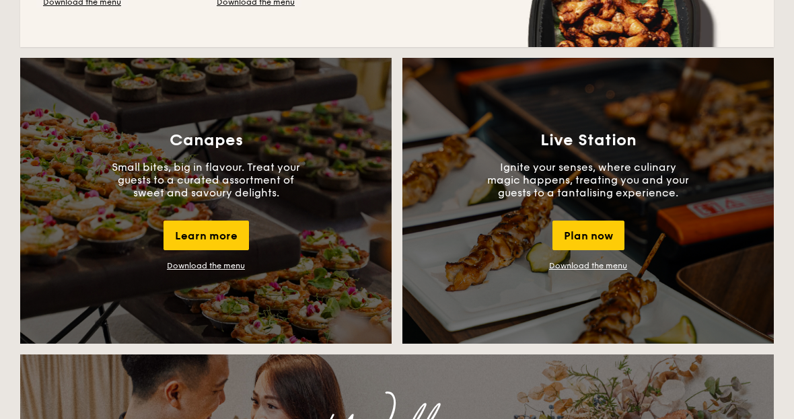
scroll to position [1176, 0]
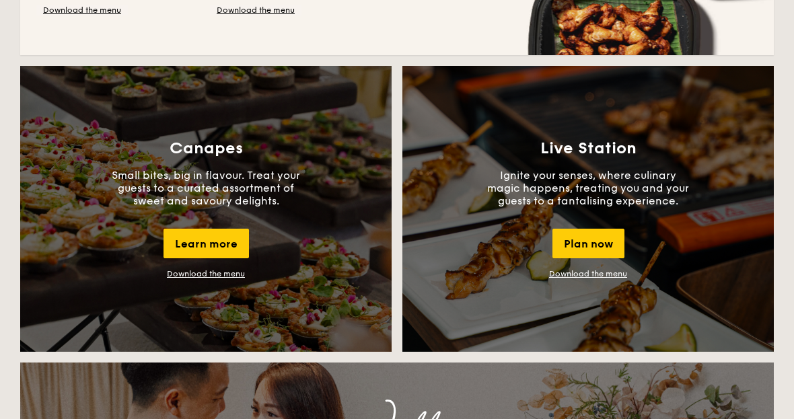
click at [595, 246] on div "Plan now" at bounding box center [588, 244] width 72 height 30
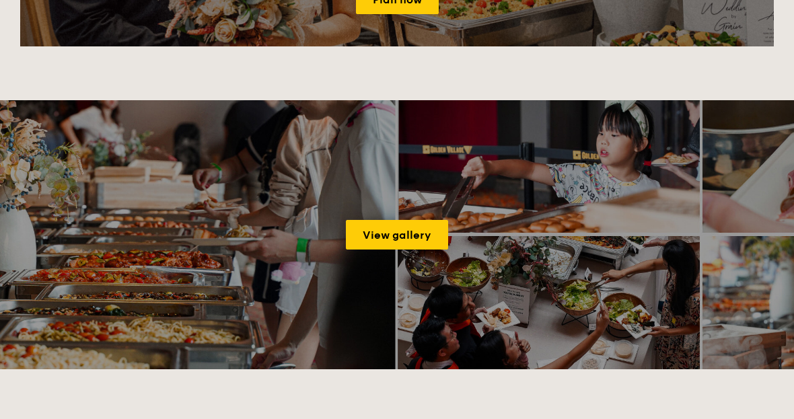
scroll to position [2347, 0]
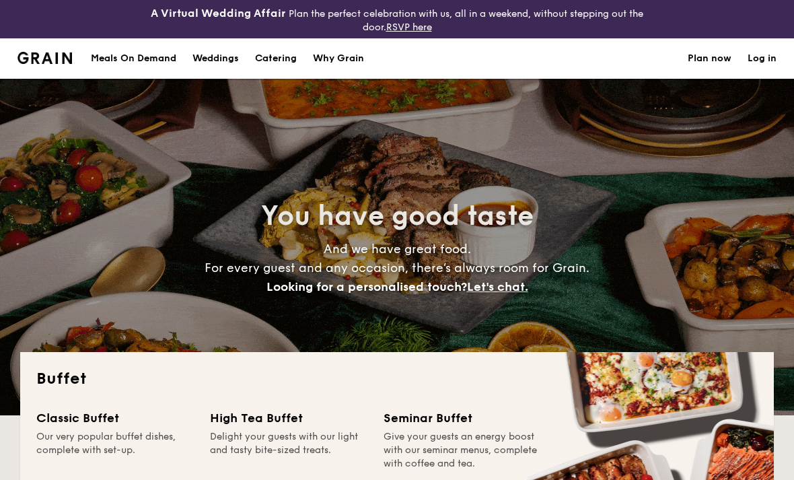
select select
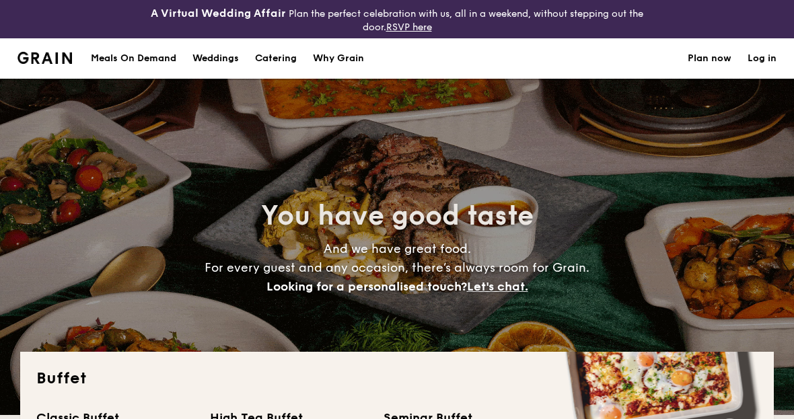
click at [295, 57] on h1 "Catering" at bounding box center [276, 58] width 42 height 40
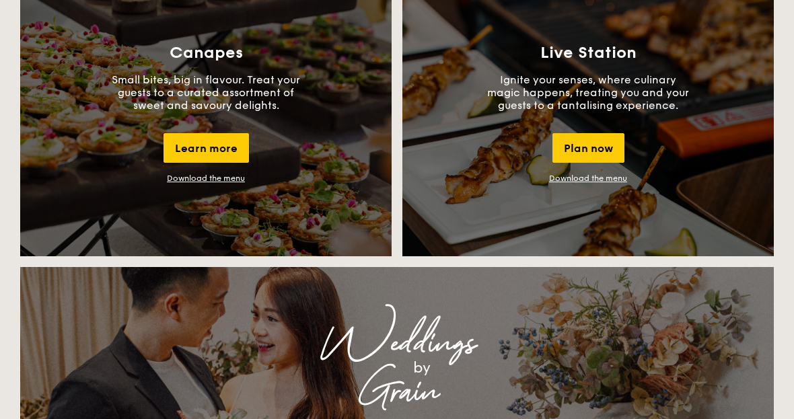
scroll to position [1257, 0]
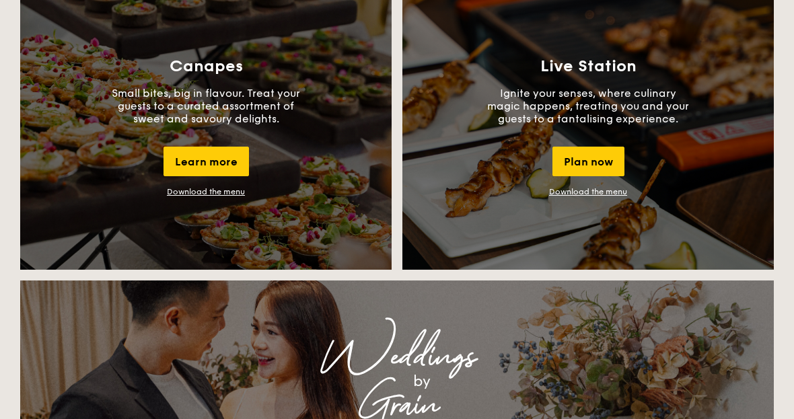
click at [597, 191] on link "Download the menu" at bounding box center [588, 192] width 78 height 9
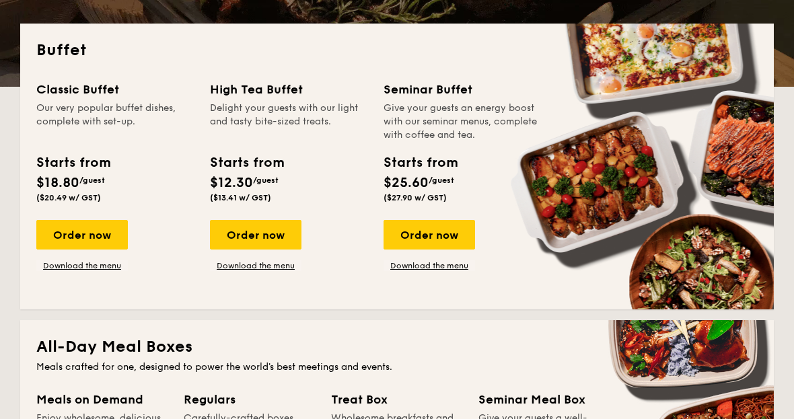
scroll to position [161, 0]
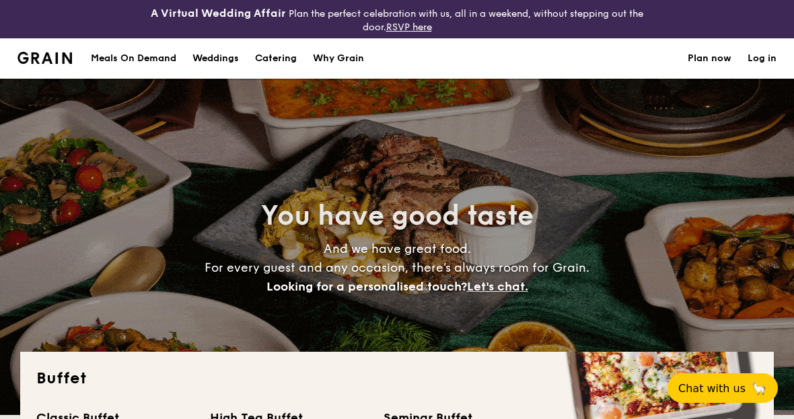
select select
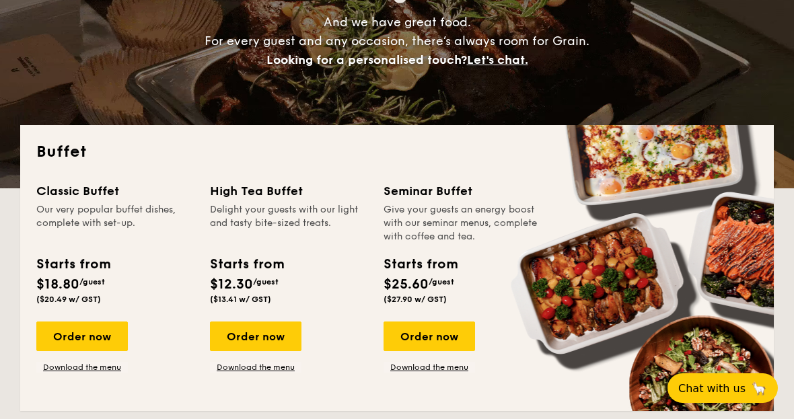
scroll to position [226, 0]
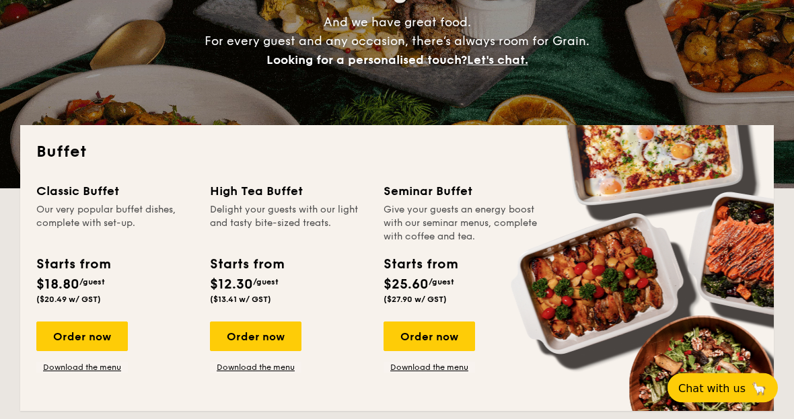
click at [101, 372] on link "Download the menu" at bounding box center [81, 368] width 91 height 11
